Goal: Transaction & Acquisition: Purchase product/service

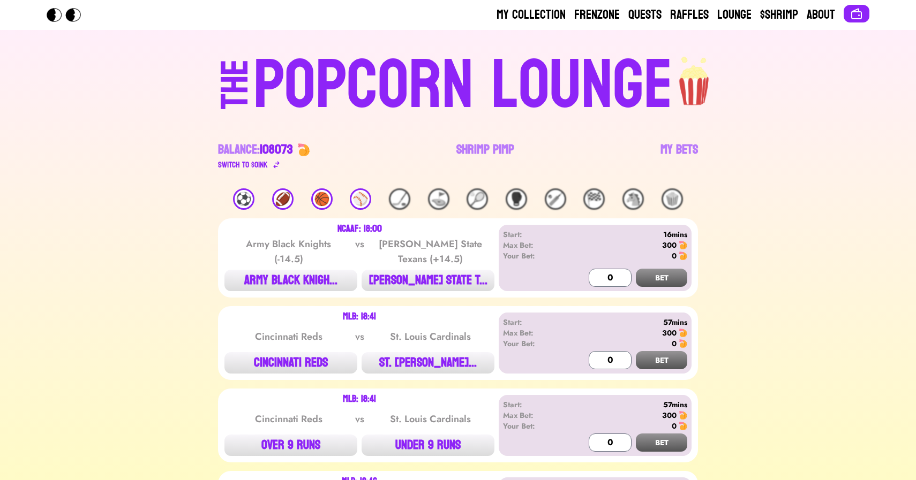
click at [279, 202] on div "🏈" at bounding box center [282, 199] width 21 height 21
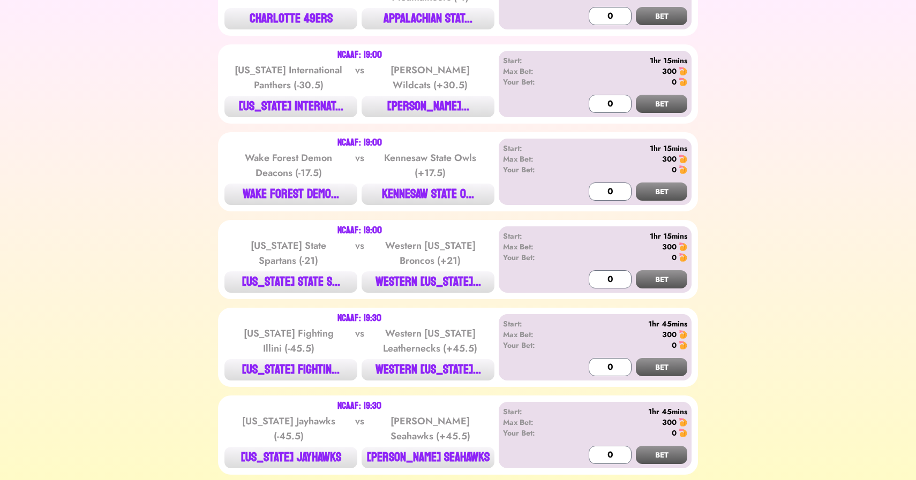
scroll to position [353, 0]
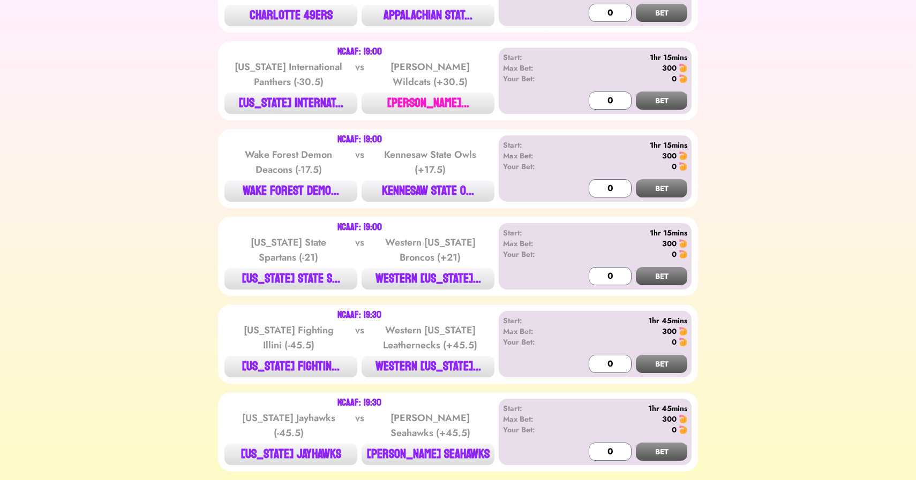
click at [416, 104] on button "[PERSON_NAME]..." at bounding box center [428, 103] width 133 height 21
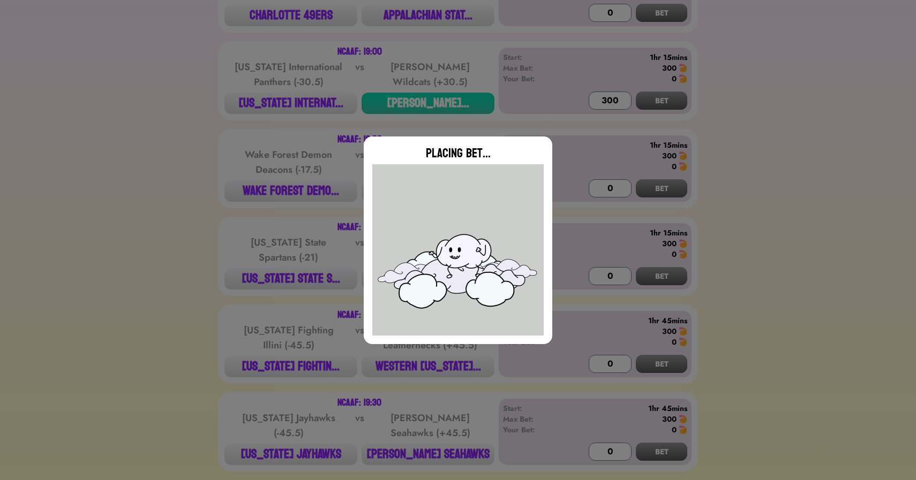
type input "0"
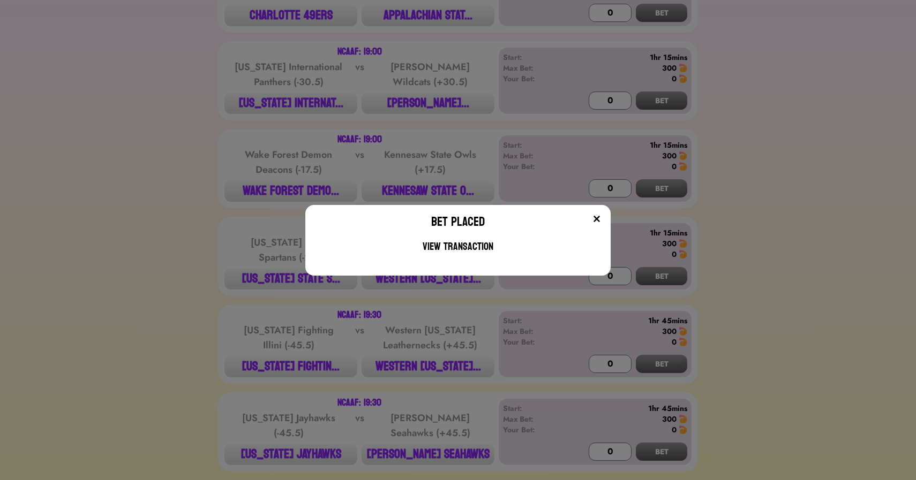
click at [246, 148] on div "Bet Placed View Transaction" at bounding box center [458, 240] width 916 height 480
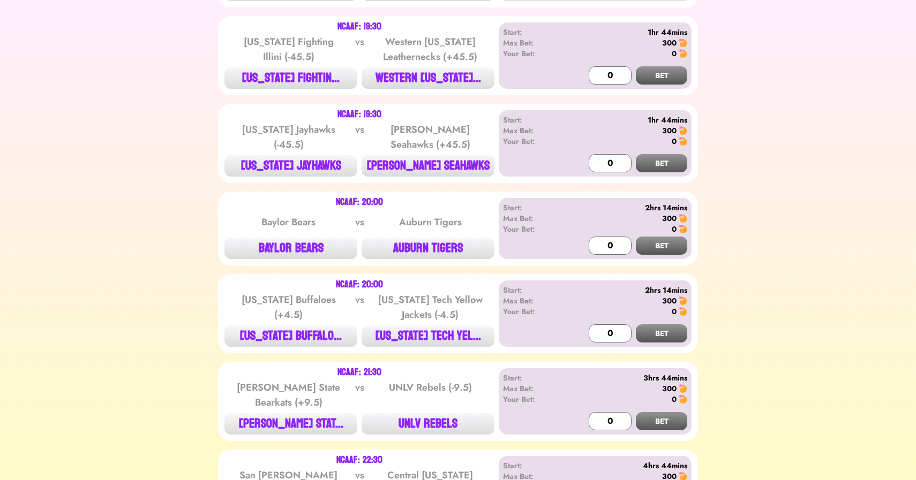
scroll to position [643, 0]
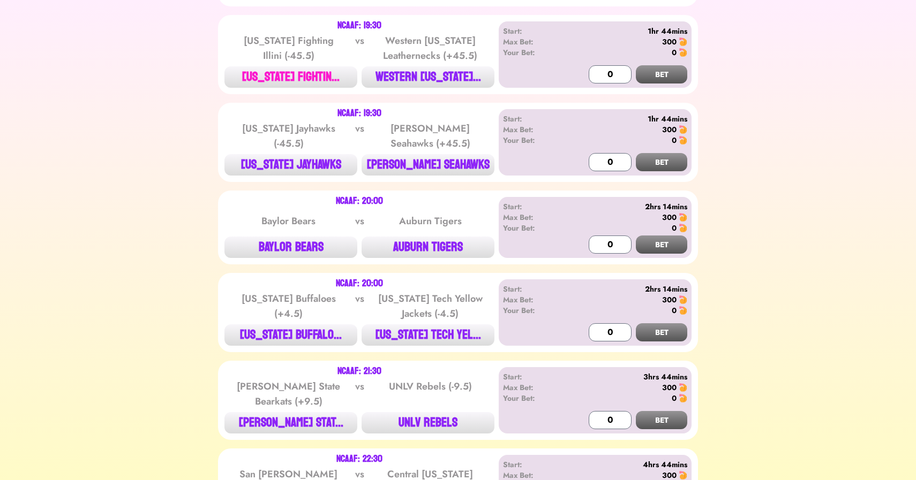
click at [290, 76] on button "[US_STATE] FIGHTIN..." at bounding box center [290, 76] width 133 height 21
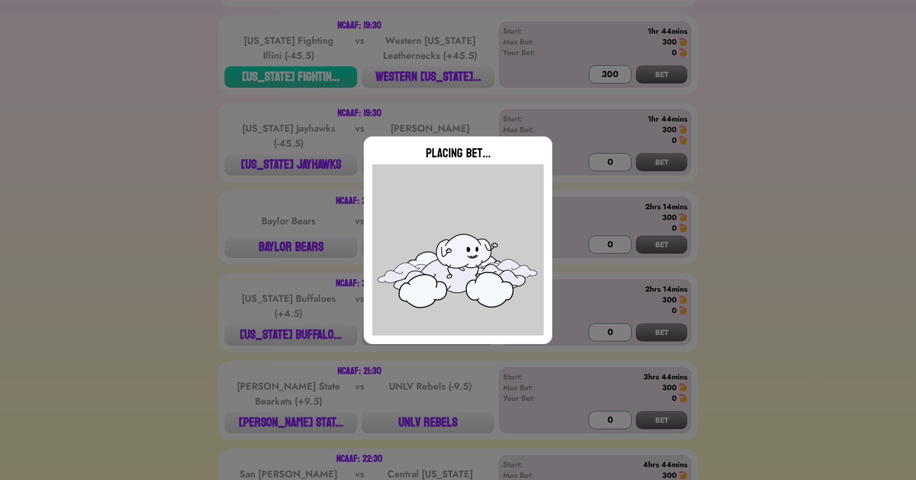
type input "0"
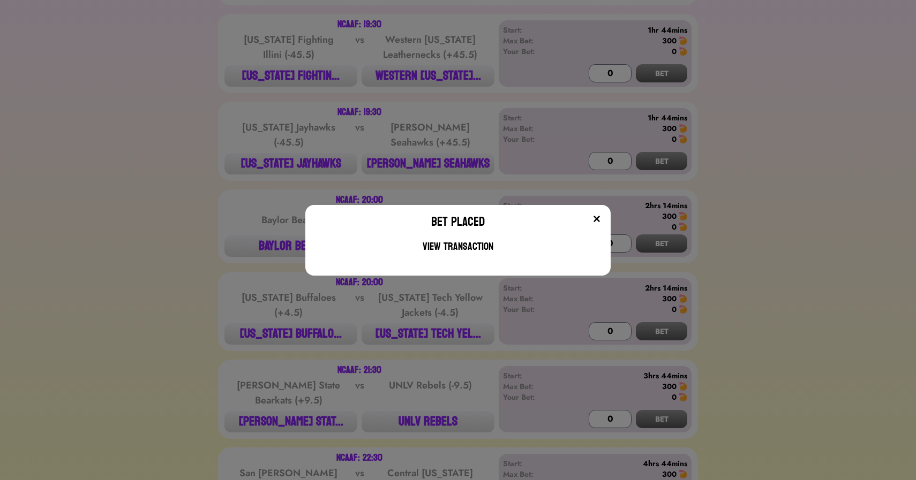
click at [200, 153] on div "Bet Placed View Transaction" at bounding box center [458, 240] width 916 height 480
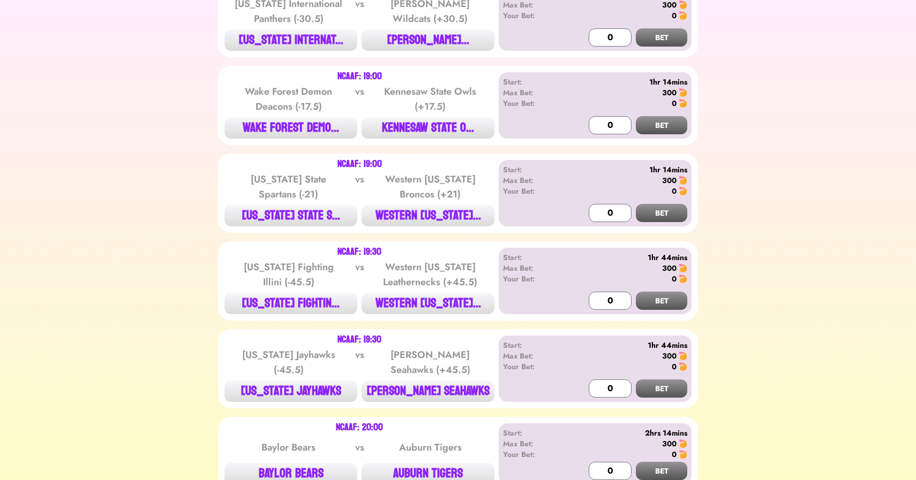
scroll to position [0, 0]
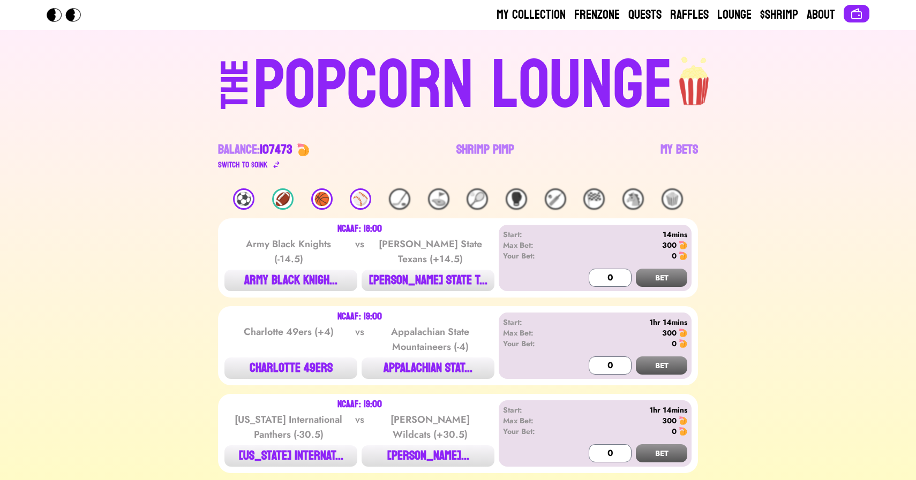
click at [322, 202] on div "🏀" at bounding box center [321, 199] width 21 height 21
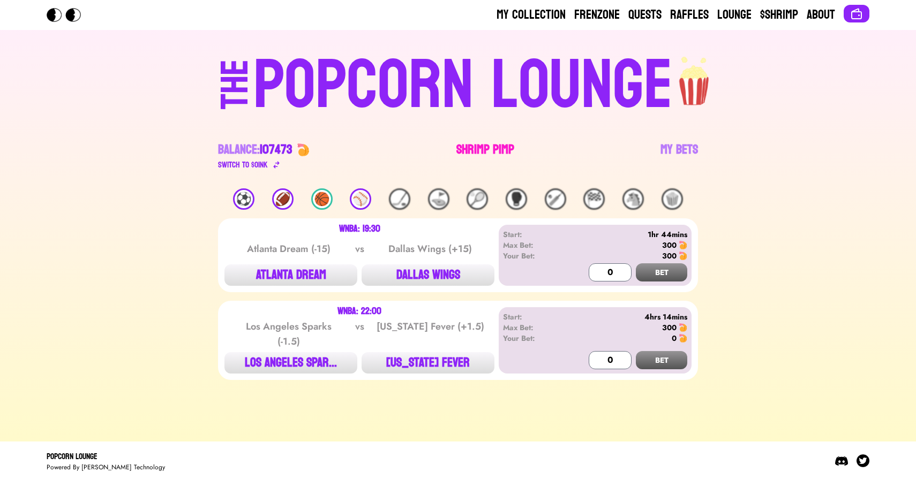
click at [474, 146] on link "Shrimp Pimp" at bounding box center [485, 156] width 58 height 30
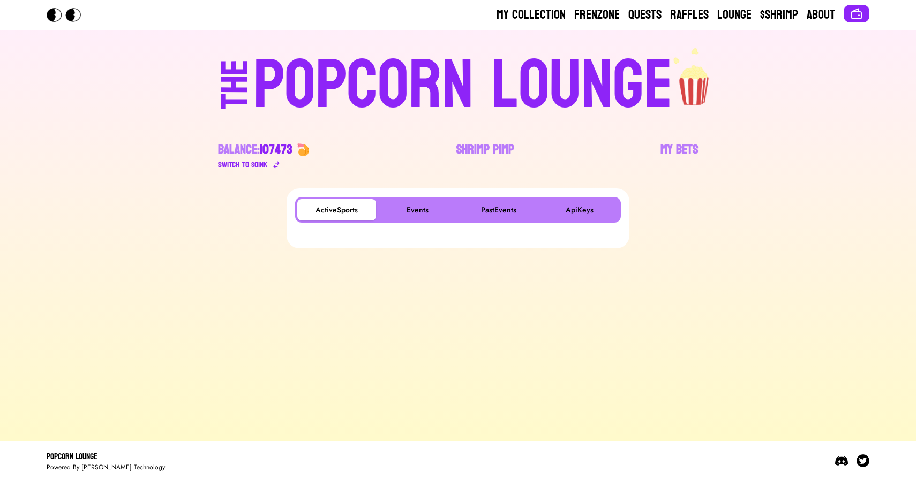
click at [402, 196] on div "ActiveSports Events PastEvents ApiKeys" at bounding box center [458, 219] width 343 height 60
click at [404, 205] on button "Events" at bounding box center [417, 209] width 79 height 21
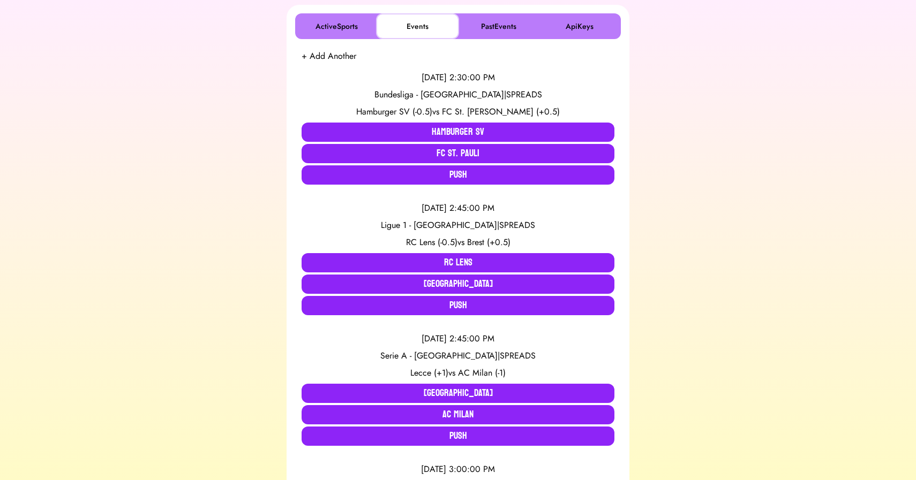
scroll to position [186, 0]
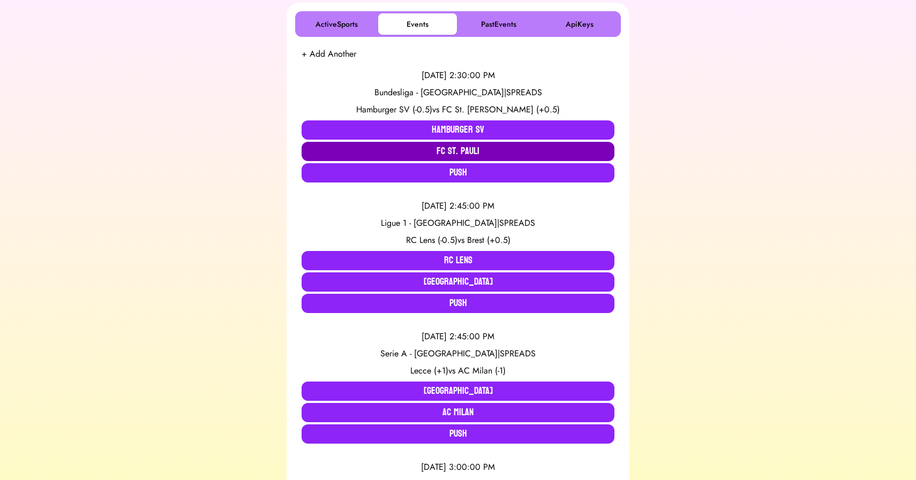
click at [464, 149] on button "FC St. Pauli" at bounding box center [458, 151] width 313 height 19
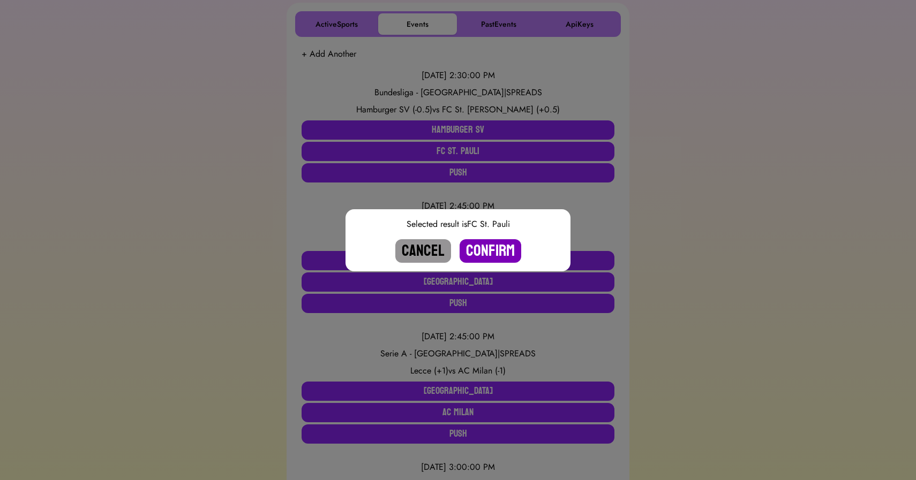
click at [490, 249] on button "Confirm" at bounding box center [491, 251] width 62 height 24
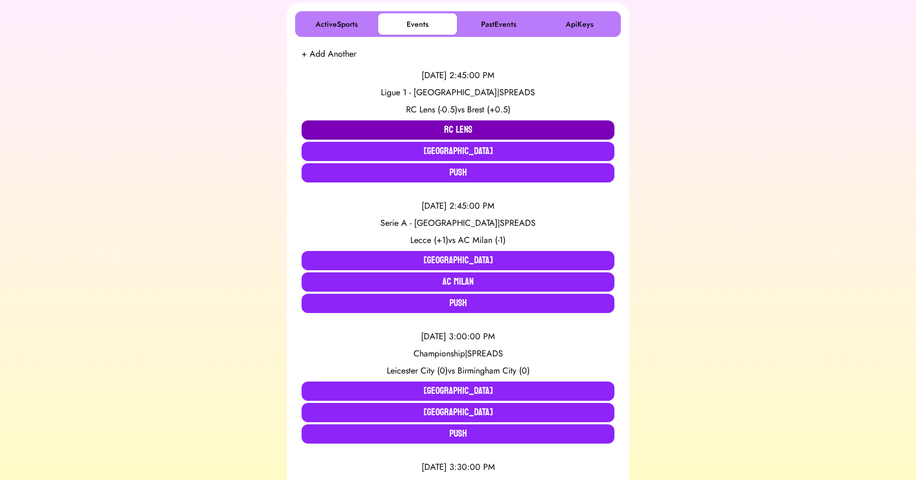
click at [423, 122] on button "RC Lens" at bounding box center [458, 130] width 313 height 19
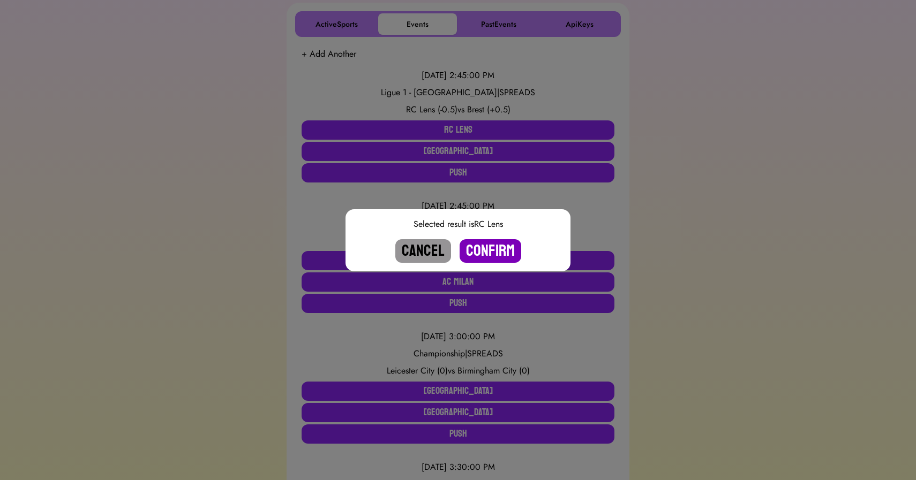
click at [484, 245] on button "Confirm" at bounding box center [491, 251] width 62 height 24
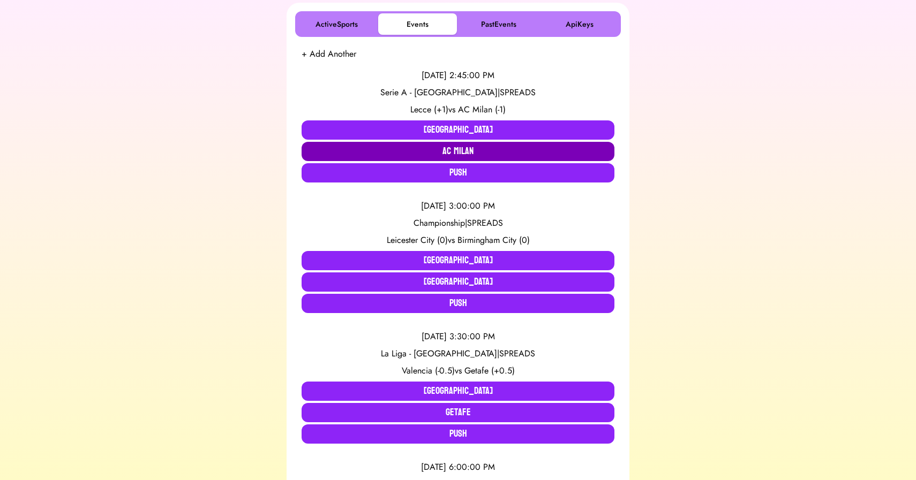
click at [457, 150] on button "AC Milan" at bounding box center [458, 151] width 313 height 19
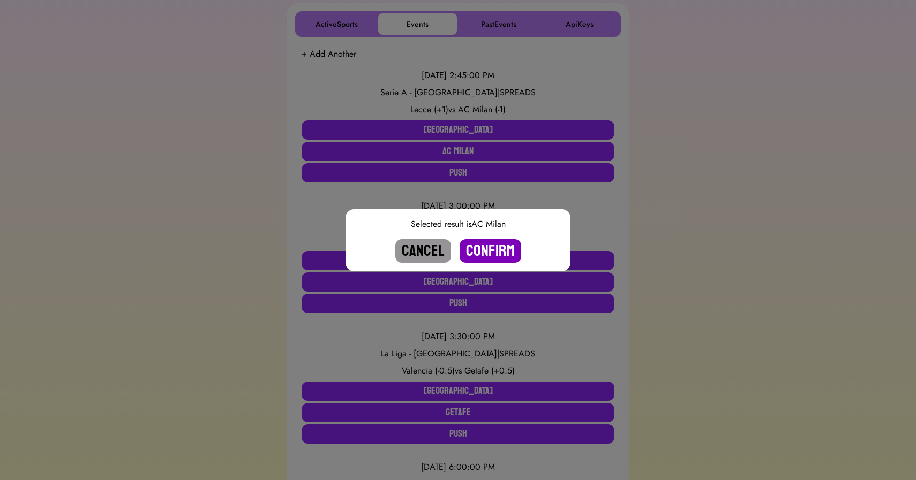
click at [479, 250] on button "Confirm" at bounding box center [491, 251] width 62 height 24
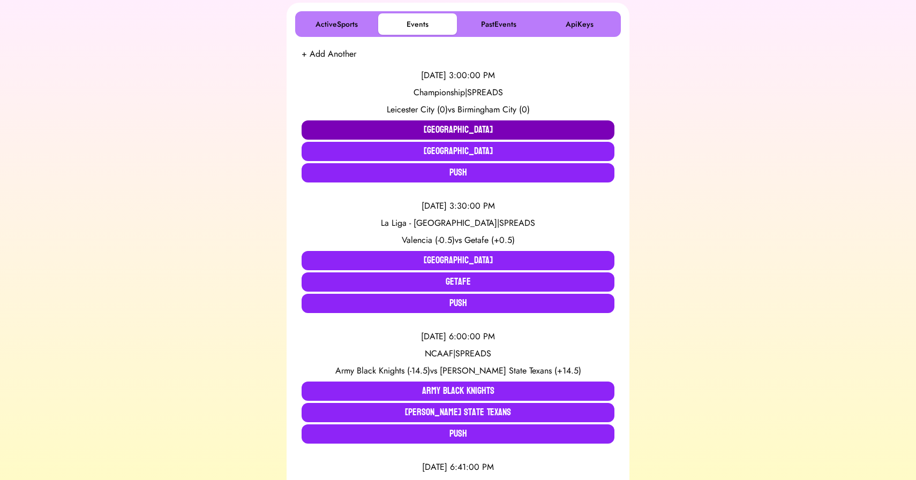
click at [375, 124] on button "[GEOGRAPHIC_DATA]" at bounding box center [458, 130] width 313 height 19
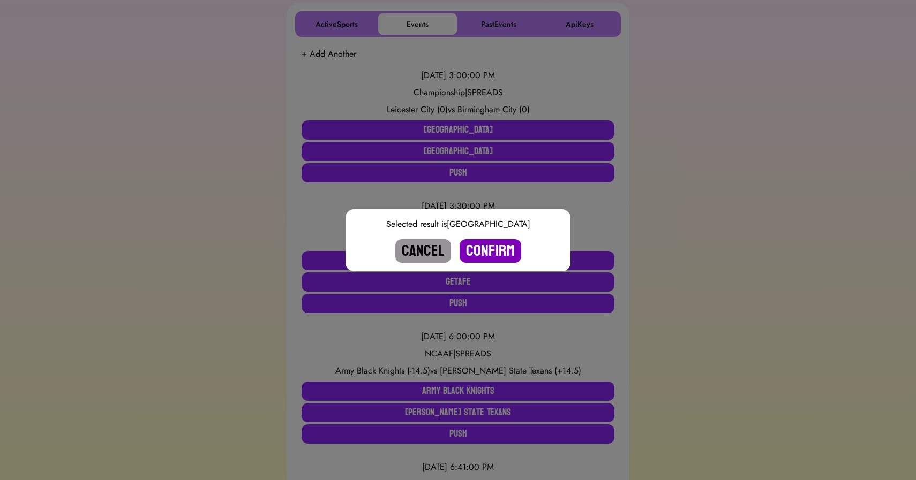
click at [485, 245] on button "Confirm" at bounding box center [491, 251] width 62 height 24
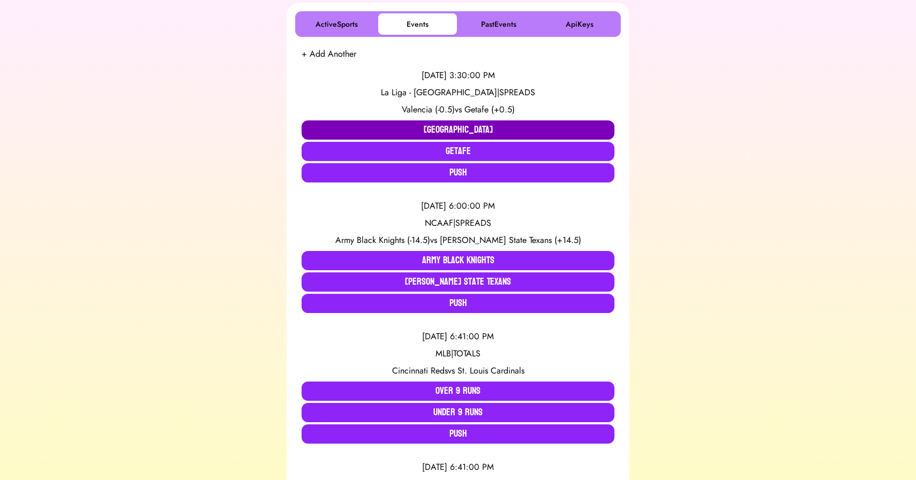
click at [431, 124] on button "[GEOGRAPHIC_DATA]" at bounding box center [458, 130] width 313 height 19
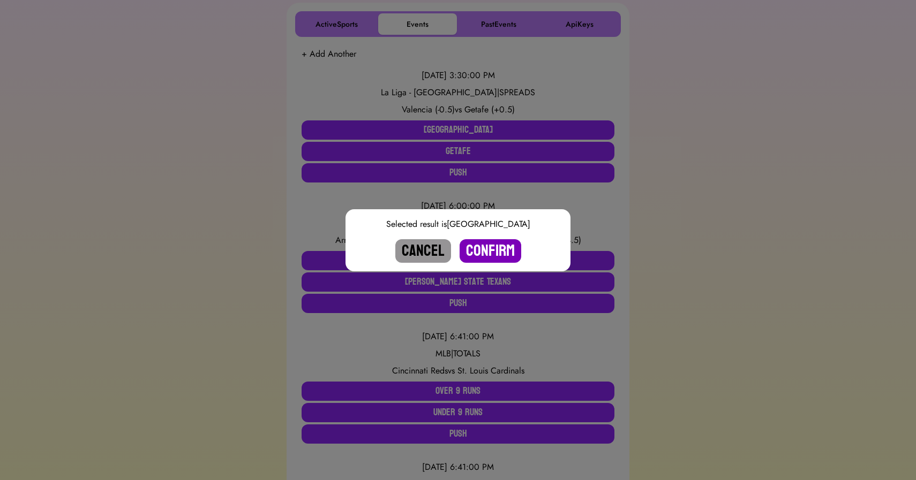
click at [491, 251] on button "Confirm" at bounding box center [491, 251] width 62 height 24
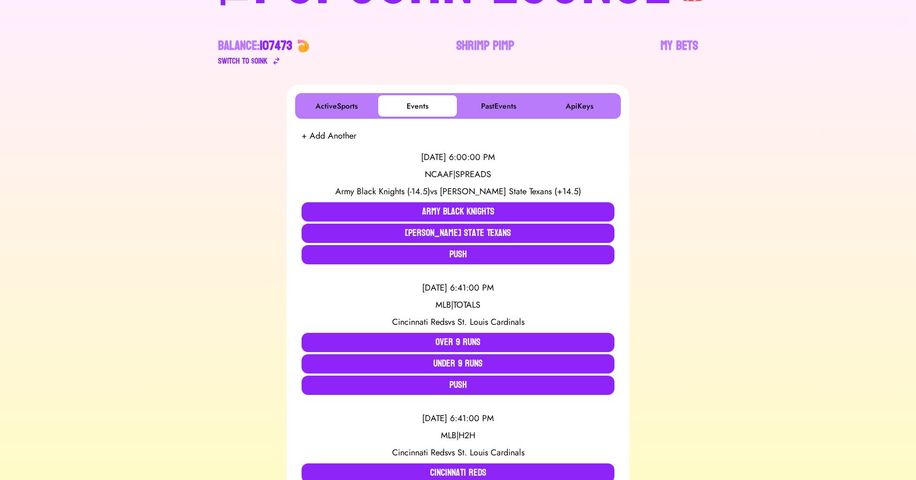
scroll to position [0, 0]
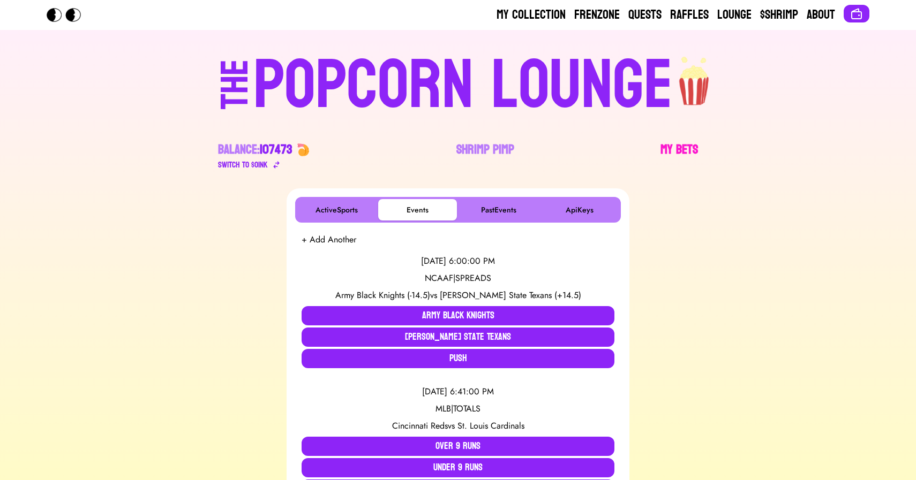
click at [679, 142] on link "My Bets" at bounding box center [678, 156] width 37 height 30
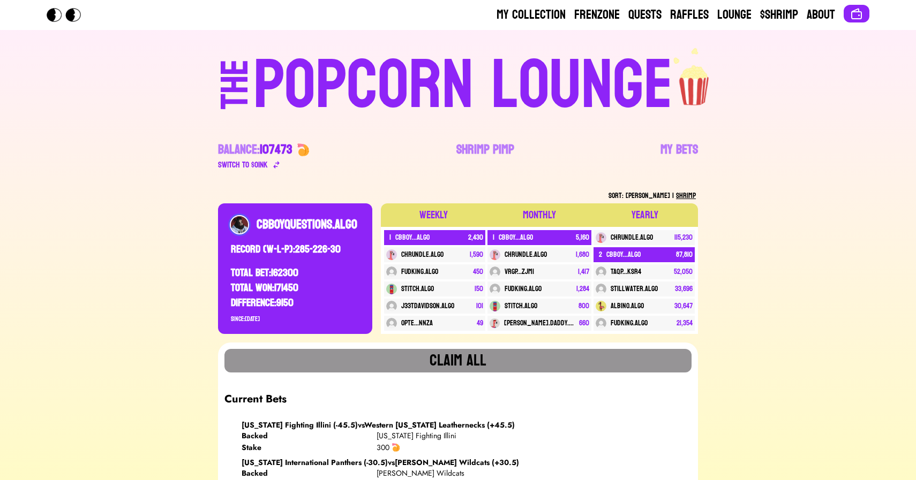
click at [397, 79] on div "POPCORN LOUNGE" at bounding box center [462, 85] width 419 height 69
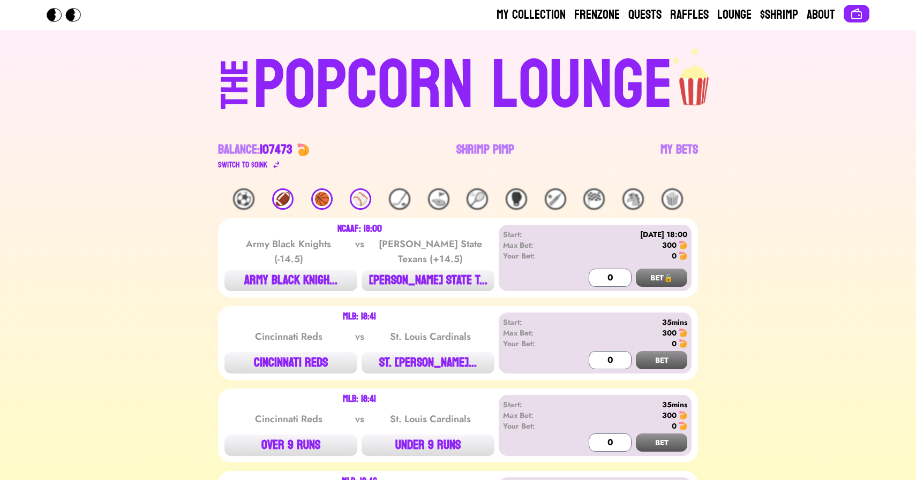
click at [331, 82] on div "POPCORN LOUNGE" at bounding box center [462, 85] width 419 height 69
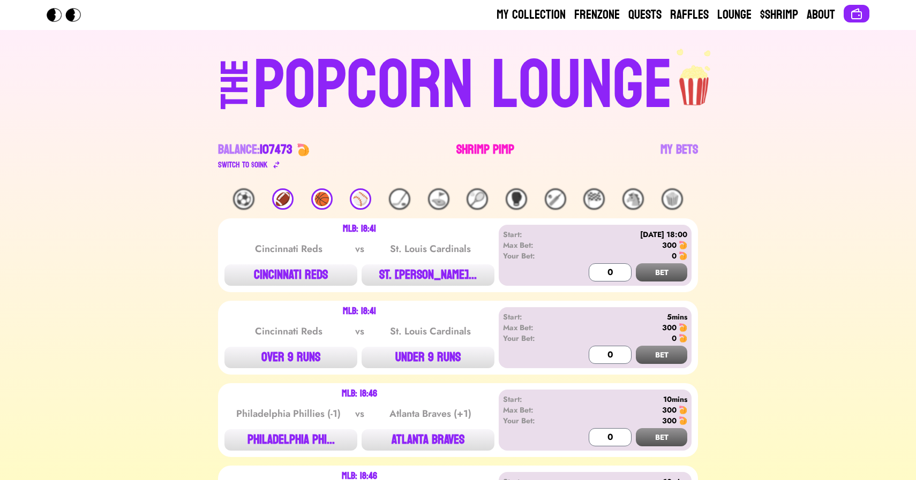
click at [476, 146] on link "Shrimp Pimp" at bounding box center [485, 156] width 58 height 30
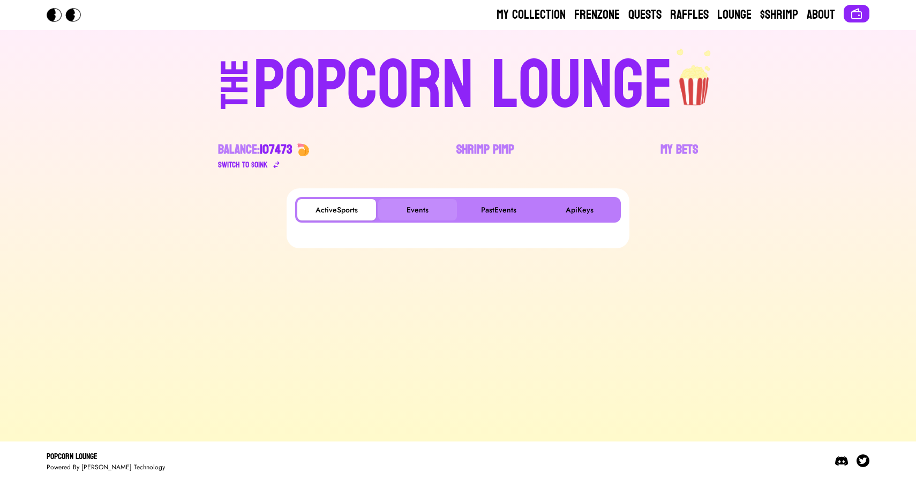
click at [433, 219] on button "Events" at bounding box center [417, 209] width 79 height 21
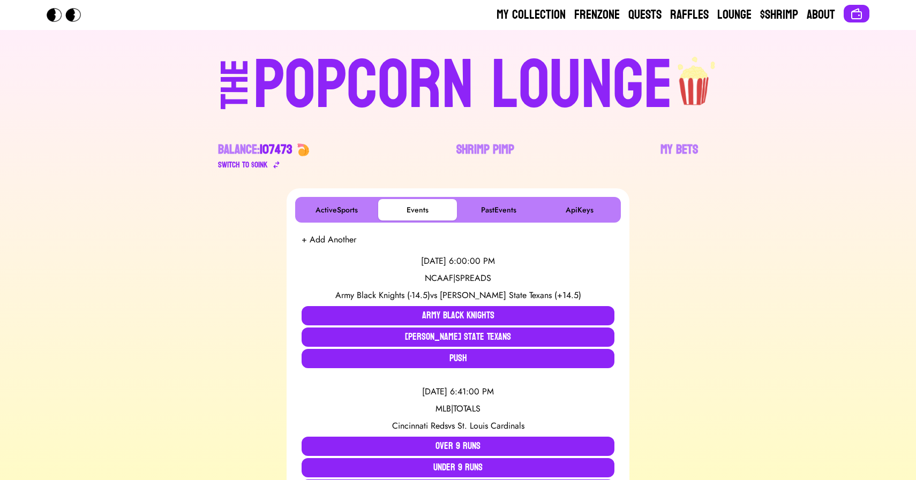
click at [291, 88] on div "POPCORN LOUNGE" at bounding box center [462, 85] width 419 height 69
